Goal: Use online tool/utility: Utilize a website feature to perform a specific function

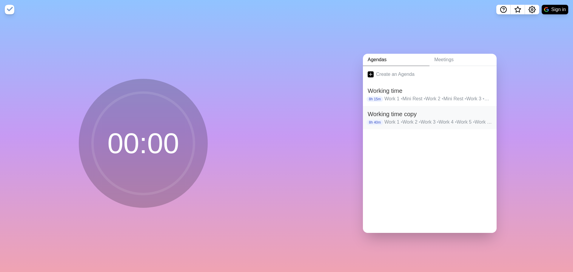
click at [406, 112] on h2 "Working time copy" at bounding box center [429, 113] width 124 height 9
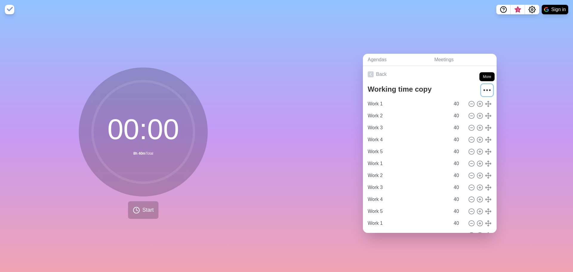
click at [482, 88] on icon "More" at bounding box center [487, 90] width 10 height 10
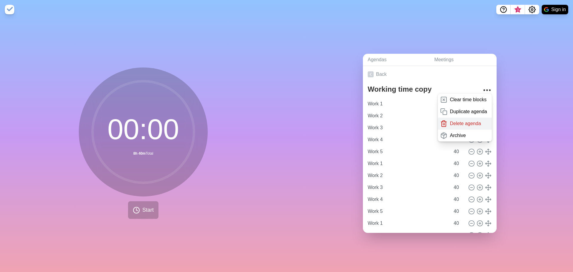
click at [463, 126] on div "Delete agenda" at bounding box center [464, 124] width 54 height 12
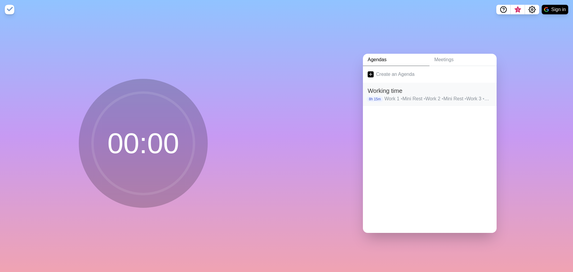
click at [392, 95] on p "Work 1 • Mini Rest • Work 2 • Mini Rest • Work 3 • Big Rest • Work 4 • Mini Res…" at bounding box center [437, 98] width 107 height 7
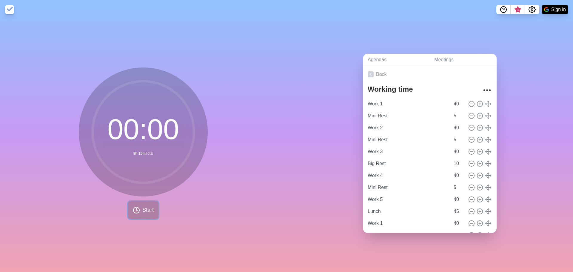
click at [147, 203] on button "Start" at bounding box center [143, 210] width 30 height 18
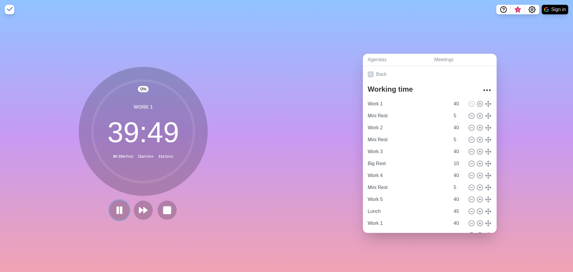
click at [117, 209] on rect at bounding box center [118, 209] width 2 height 7
click at [529, 11] on icon "Settings" at bounding box center [531, 9] width 7 height 7
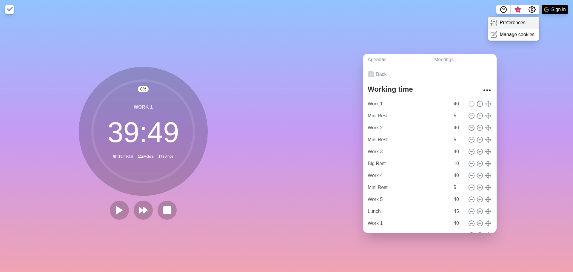
click at [512, 22] on p "Preferences" at bounding box center [513, 22] width 26 height 7
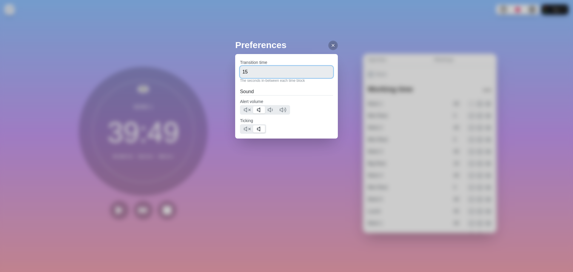
drag, startPoint x: 258, startPoint y: 71, endPoint x: 224, endPoint y: 67, distance: 34.8
click at [224, 67] on div "Preferences Transition time 15 The seconds in-between each time block Sound Ale…" at bounding box center [286, 136] width 573 height 272
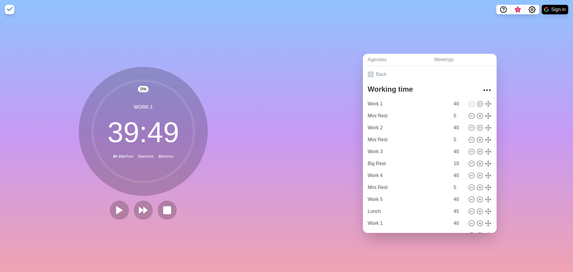
click at [530, 4] on nav "3 Sign in" at bounding box center [286, 9] width 573 height 19
click at [532, 12] on icon "Settings" at bounding box center [531, 9] width 7 height 7
click at [520, 22] on p "Preferences" at bounding box center [513, 22] width 26 height 7
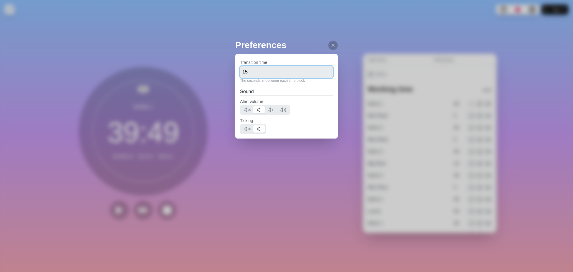
click at [254, 71] on input "15" at bounding box center [286, 72] width 93 height 12
type input "1"
type input "5"
click at [247, 127] on polygon at bounding box center [245, 129] width 3 height 4
click at [282, 107] on icon at bounding box center [282, 109] width 7 height 7
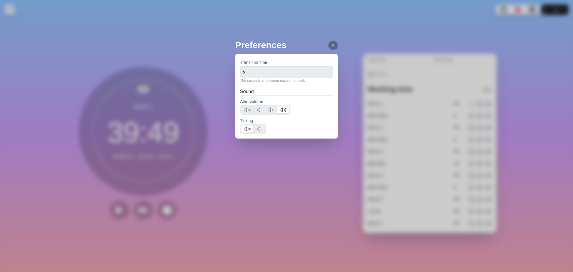
click at [330, 45] on icon at bounding box center [332, 45] width 5 height 5
click at [540, 8] on div "Sign in" at bounding box center [553, 10] width 29 height 10
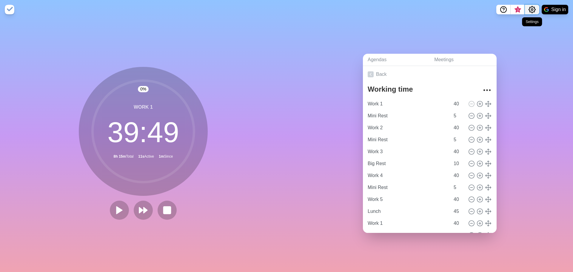
click at [532, 12] on icon "Settings" at bounding box center [531, 9] width 7 height 7
click at [533, 27] on div "Preferences" at bounding box center [514, 23] width 52 height 12
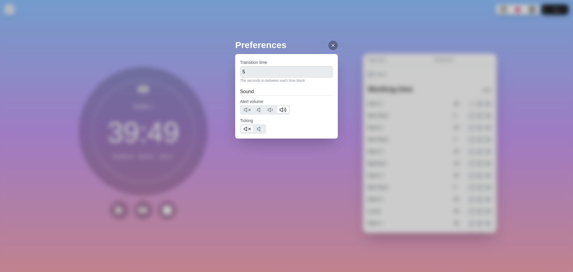
click at [328, 44] on div at bounding box center [333, 46] width 10 height 10
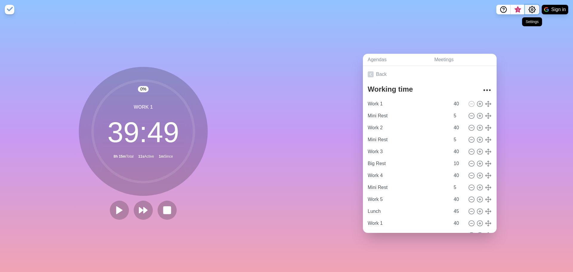
click at [530, 9] on icon "Settings" at bounding box center [531, 9] width 7 height 7
click at [514, 38] on div "Manage cookies" at bounding box center [514, 35] width 52 height 12
click at [529, 12] on icon "Settings" at bounding box center [531, 9] width 7 height 7
click at [509, 36] on p "Manage cookies" at bounding box center [517, 34] width 35 height 7
click at [119, 202] on button at bounding box center [119, 210] width 20 height 20
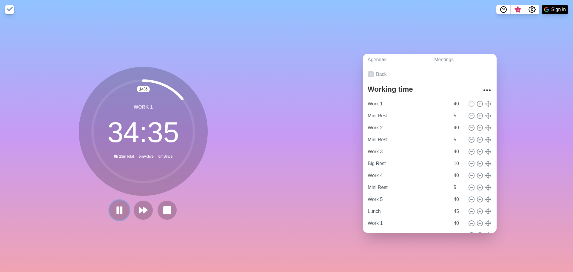
click at [117, 210] on rect at bounding box center [118, 209] width 2 height 7
click at [163, 200] on button at bounding box center [167, 210] width 20 height 20
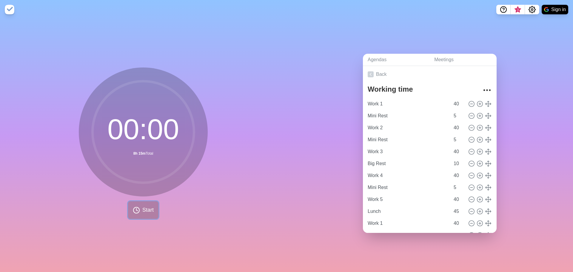
click at [137, 208] on icon at bounding box center [136, 209] width 7 height 7
